Goal: Task Accomplishment & Management: Use online tool/utility

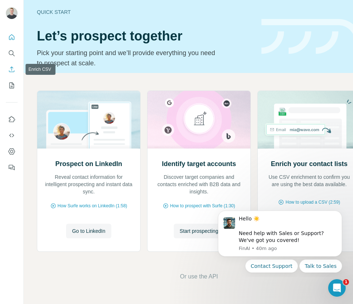
click at [10, 71] on icon "Enrich CSV" at bounding box center [11, 69] width 7 height 7
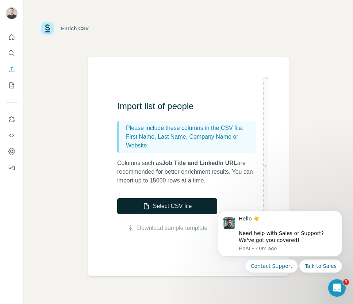
click at [152, 205] on button "Select CSV file" at bounding box center [167, 206] width 100 height 16
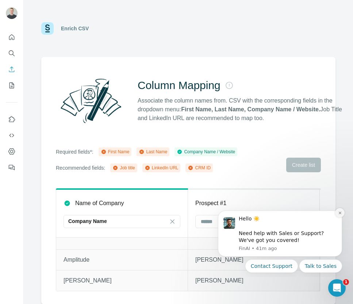
click at [341, 214] on icon "Dismiss notification" at bounding box center [340, 213] width 3 height 3
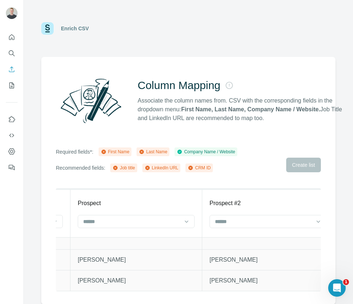
scroll to position [0, 273]
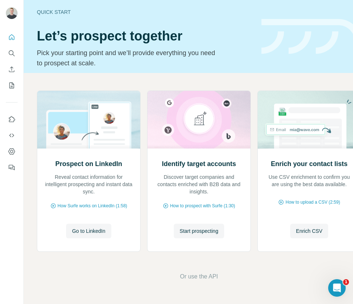
click at [11, 72] on icon "Enrich CSV" at bounding box center [11, 69] width 7 height 7
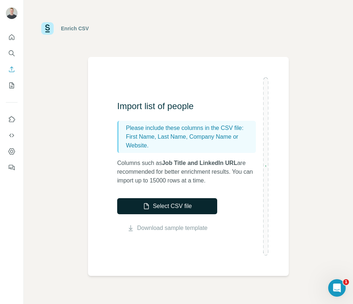
click at [156, 207] on button "Select CSV file" at bounding box center [167, 206] width 100 height 16
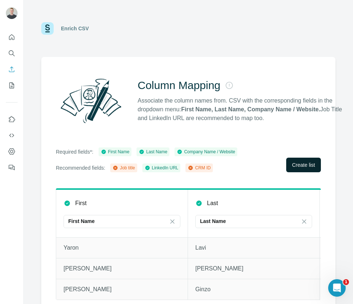
click at [298, 168] on span "Create list" at bounding box center [303, 165] width 23 height 7
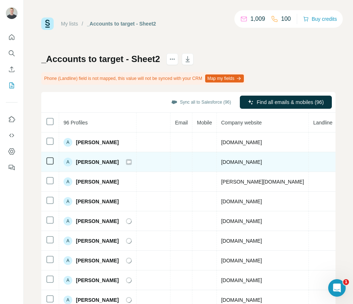
scroll to position [0, 242]
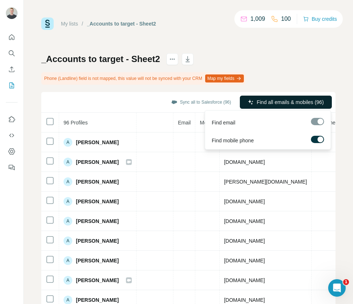
click at [269, 103] on span "Find all emails & mobiles (96)" at bounding box center [290, 102] width 67 height 7
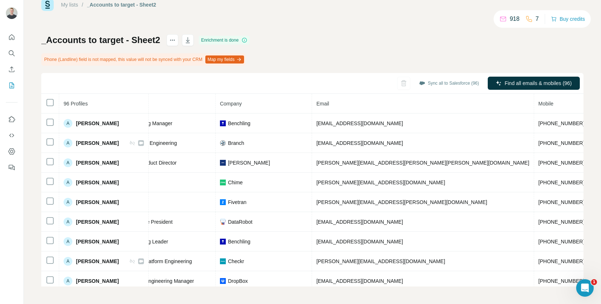
scroll to position [0, 0]
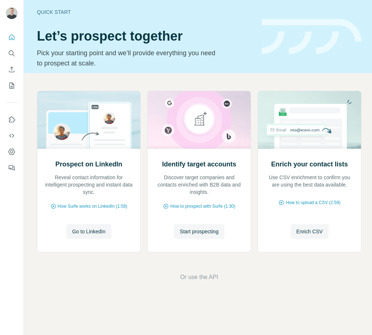
click at [11, 86] on icon "My lists" at bounding box center [11, 85] width 7 height 7
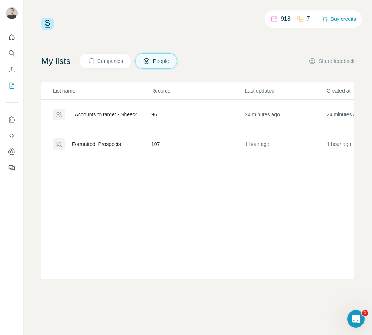
click at [97, 111] on div "_Accounts to target - Sheet2" at bounding box center [104, 114] width 65 height 7
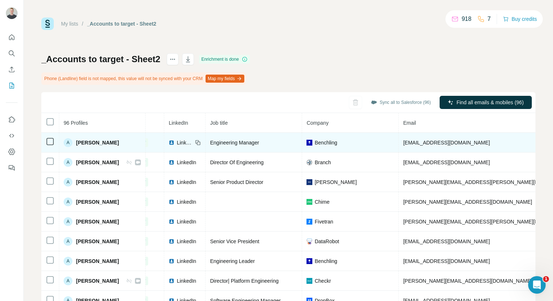
scroll to position [0, 29]
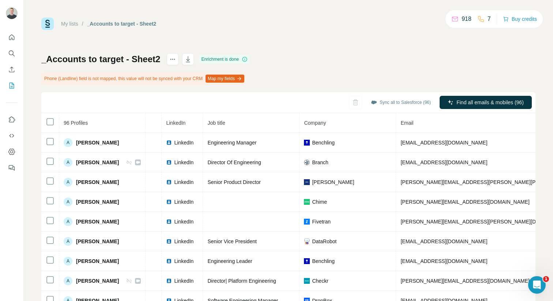
click at [341, 7] on div "My lists / _Accounts to target - Sheet2 918 7 Buy credits _Accounts to target -…" at bounding box center [288, 150] width 529 height 301
